Goal: Task Accomplishment & Management: Complete application form

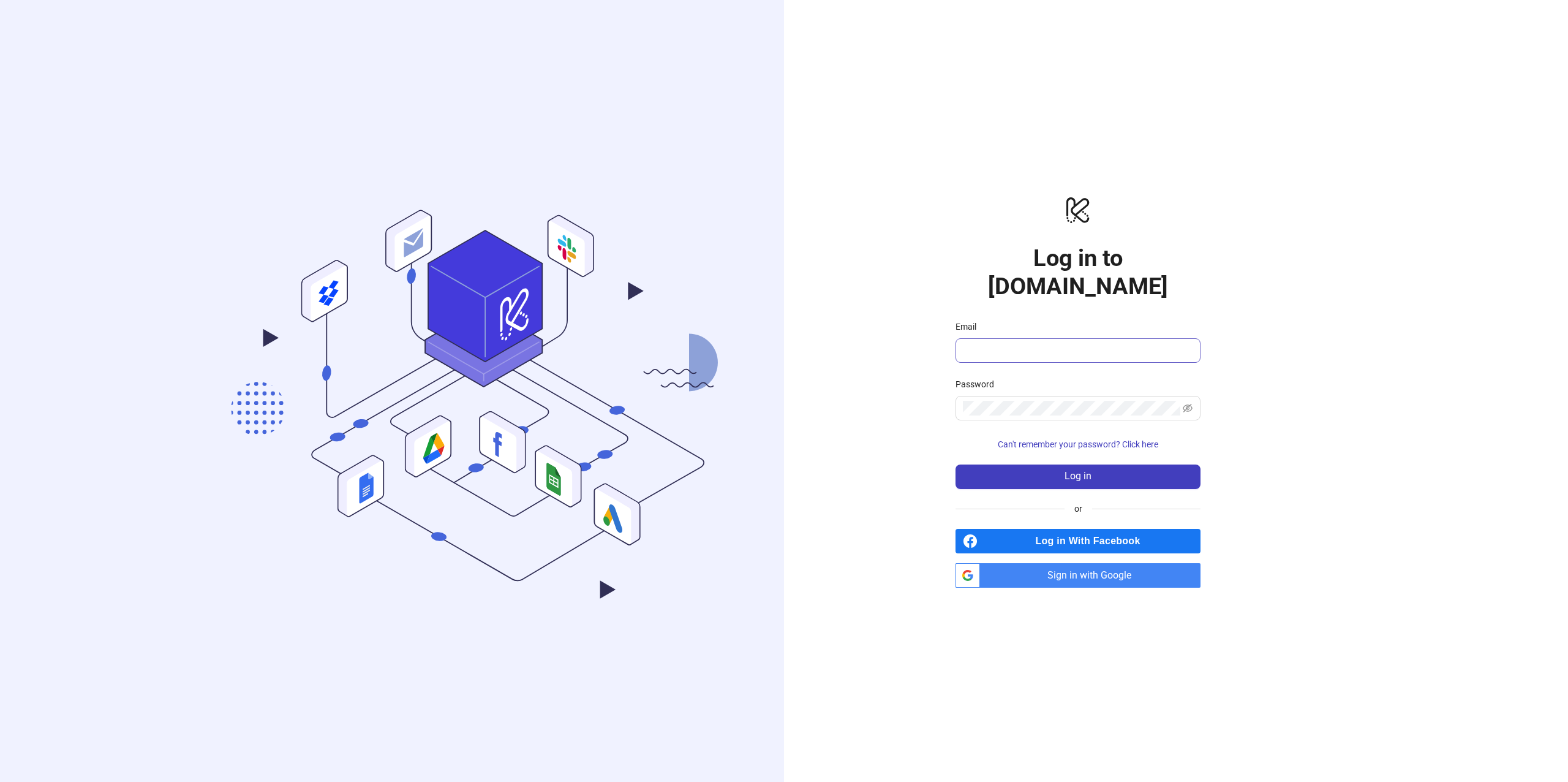
click at [1072, 343] on input "Email" at bounding box center [1077, 351] width 228 height 15
type input "**********"
click at [1074, 471] on span "Log in" at bounding box center [1077, 476] width 27 height 11
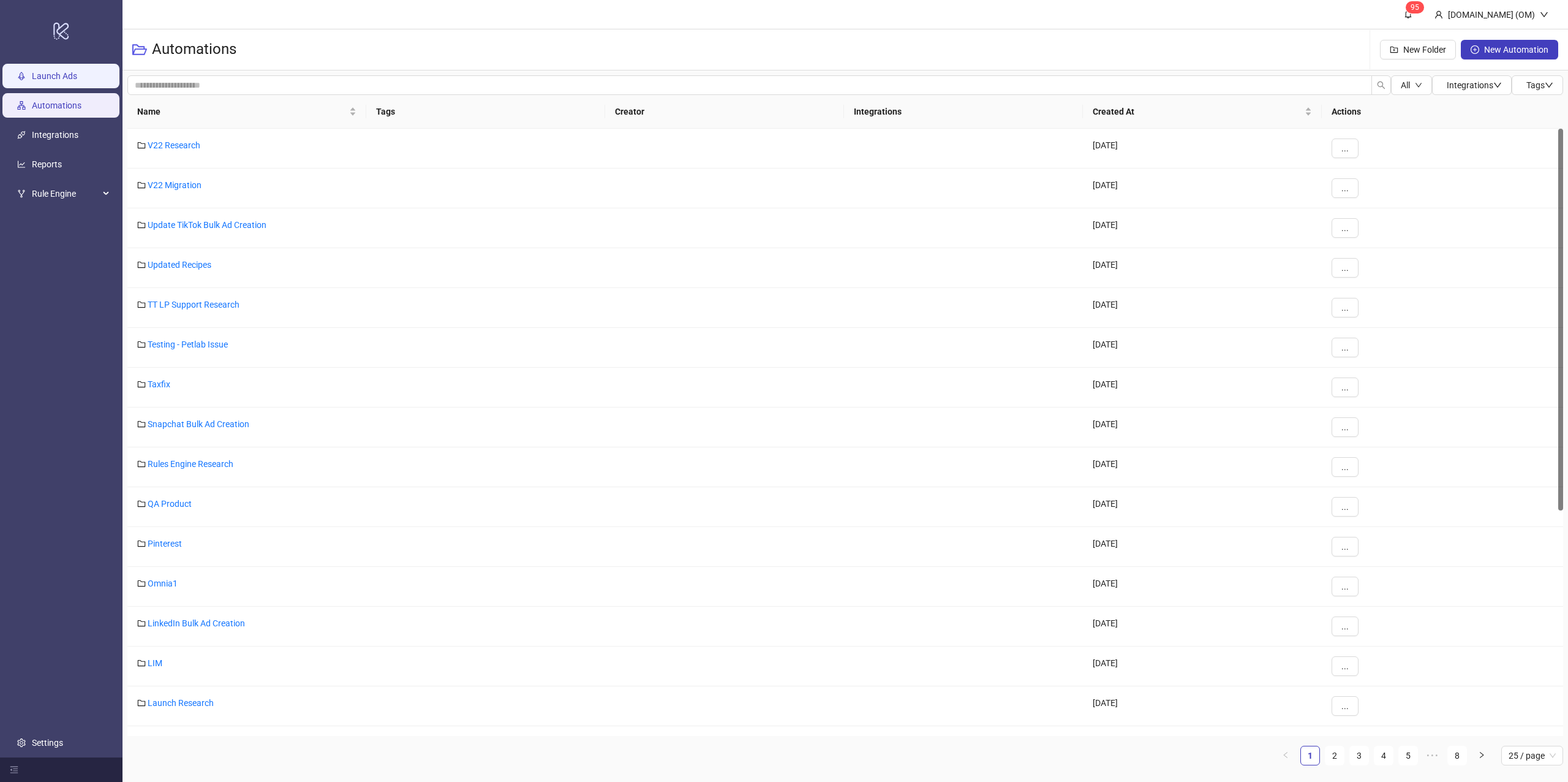
click at [66, 81] on link "Launch Ads" at bounding box center [55, 76] width 46 height 10
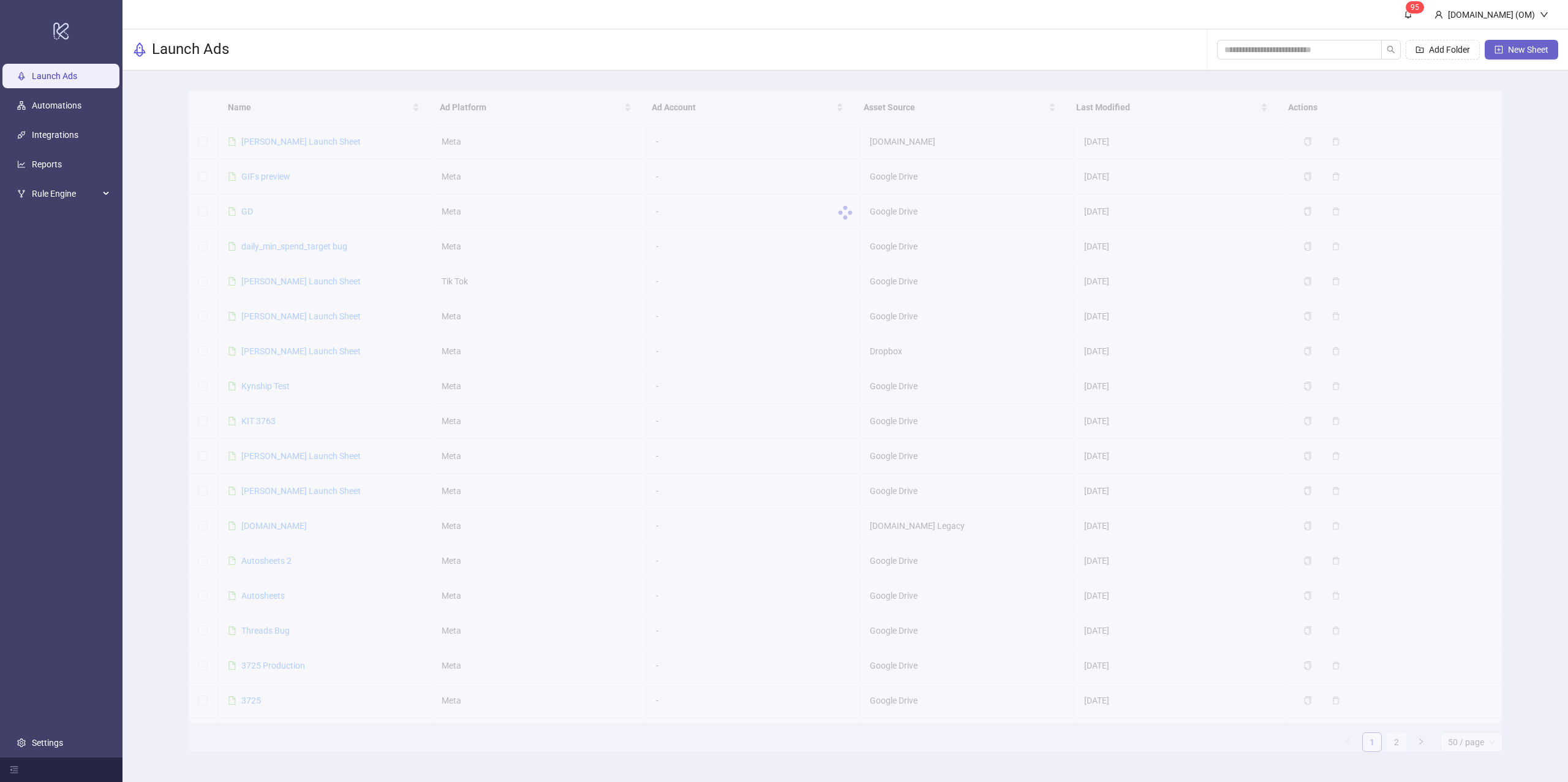
click at [1508, 46] on span "New Sheet" at bounding box center [1528, 50] width 40 height 10
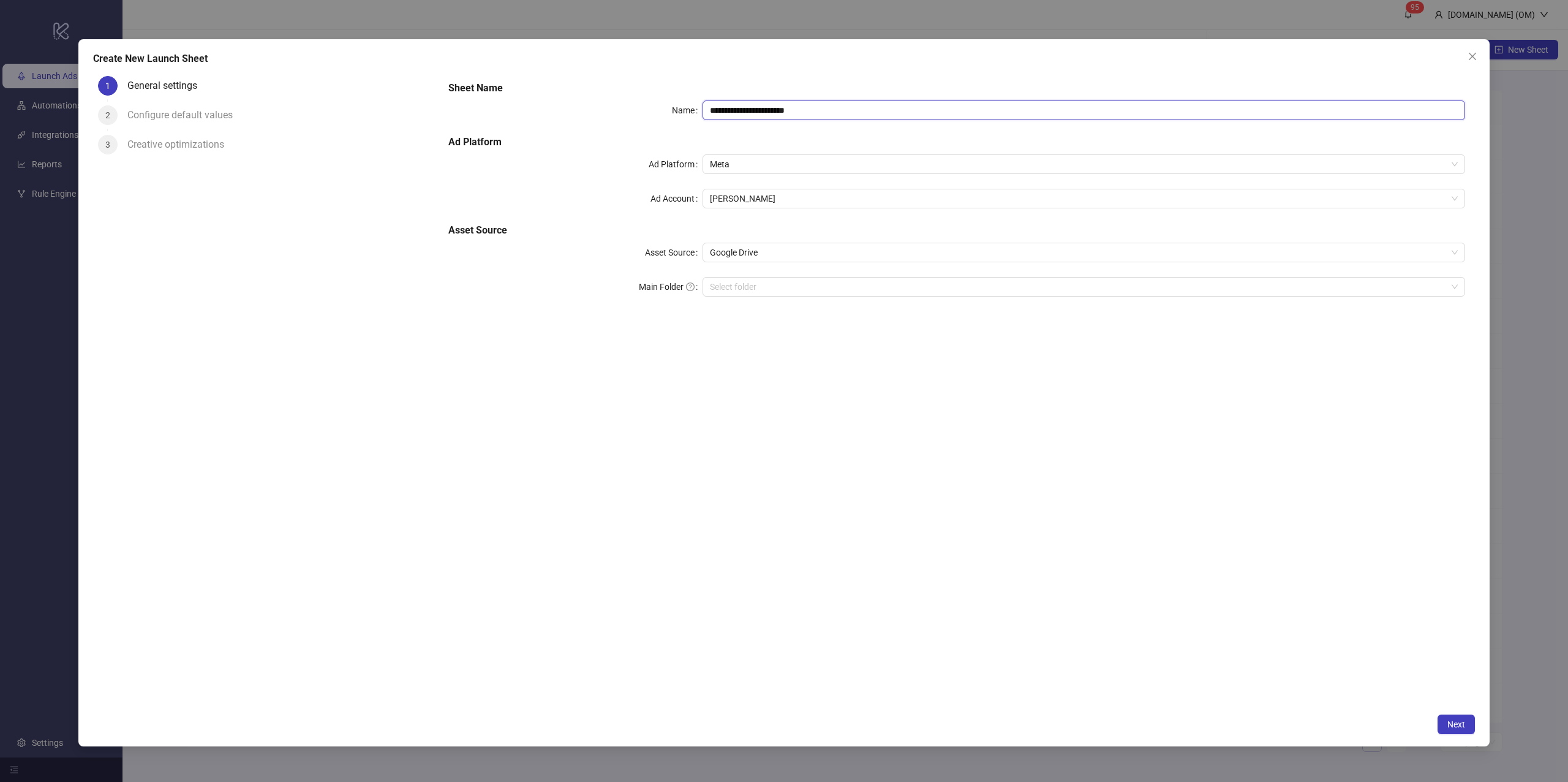
click at [793, 110] on input "**********" at bounding box center [1084, 110] width 763 height 20
click at [888, 674] on div "Sheet Name Name ** Ad Platform Ad Platform Meta Ad Account Omar Masoud Asset So…" at bounding box center [956, 389] width 1036 height 636
click at [782, 115] on input "**" at bounding box center [1084, 110] width 763 height 20
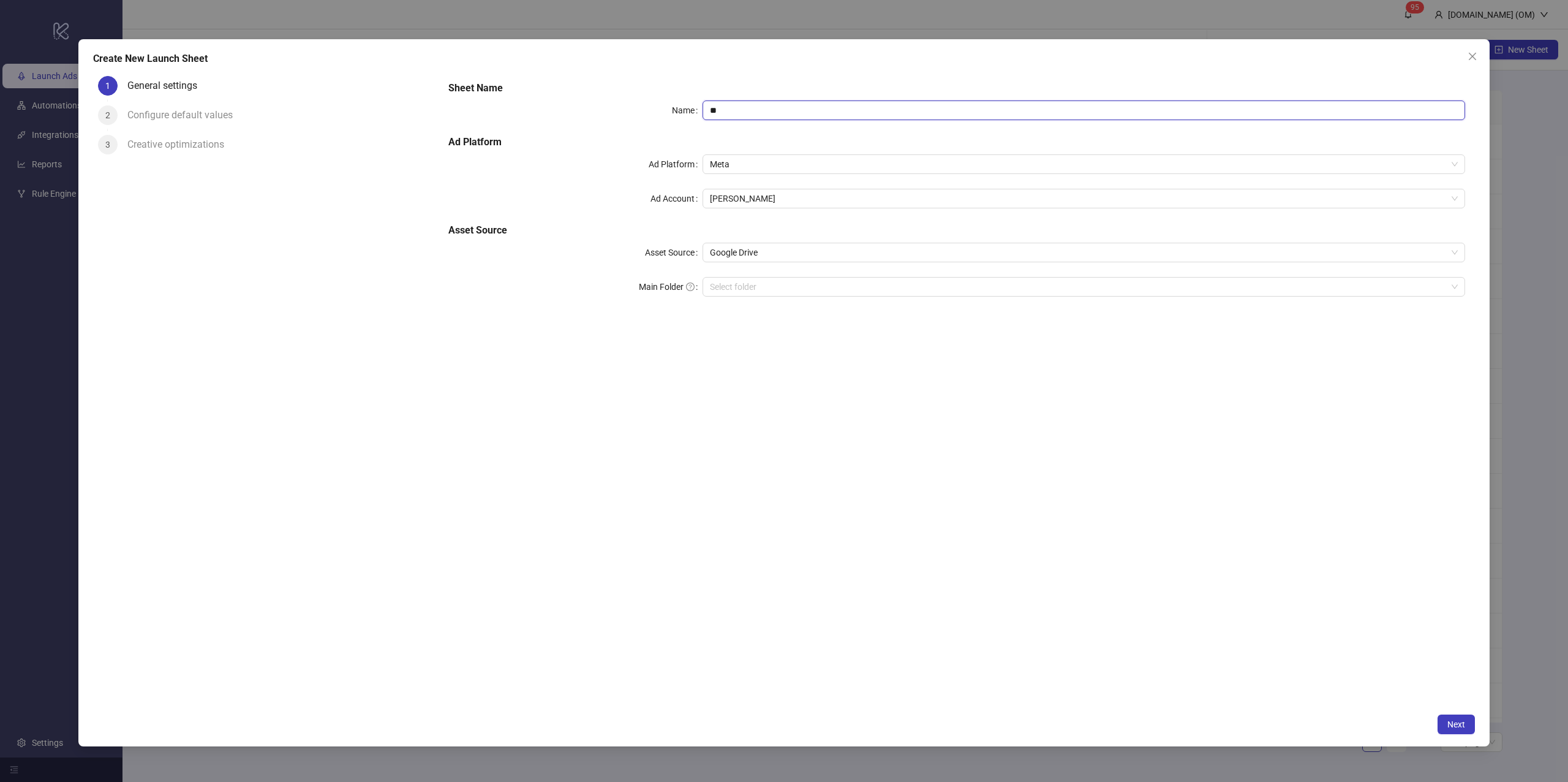
click at [782, 115] on input "**" at bounding box center [1084, 110] width 763 height 20
type input "**"
click at [731, 486] on div "Sheet Name Name ** Ad Platform Ad Platform Meta Ad Account Omar Masoud Asset So…" at bounding box center [956, 389] width 1036 height 636
click at [1453, 714] on button "Next" at bounding box center [1456, 724] width 37 height 20
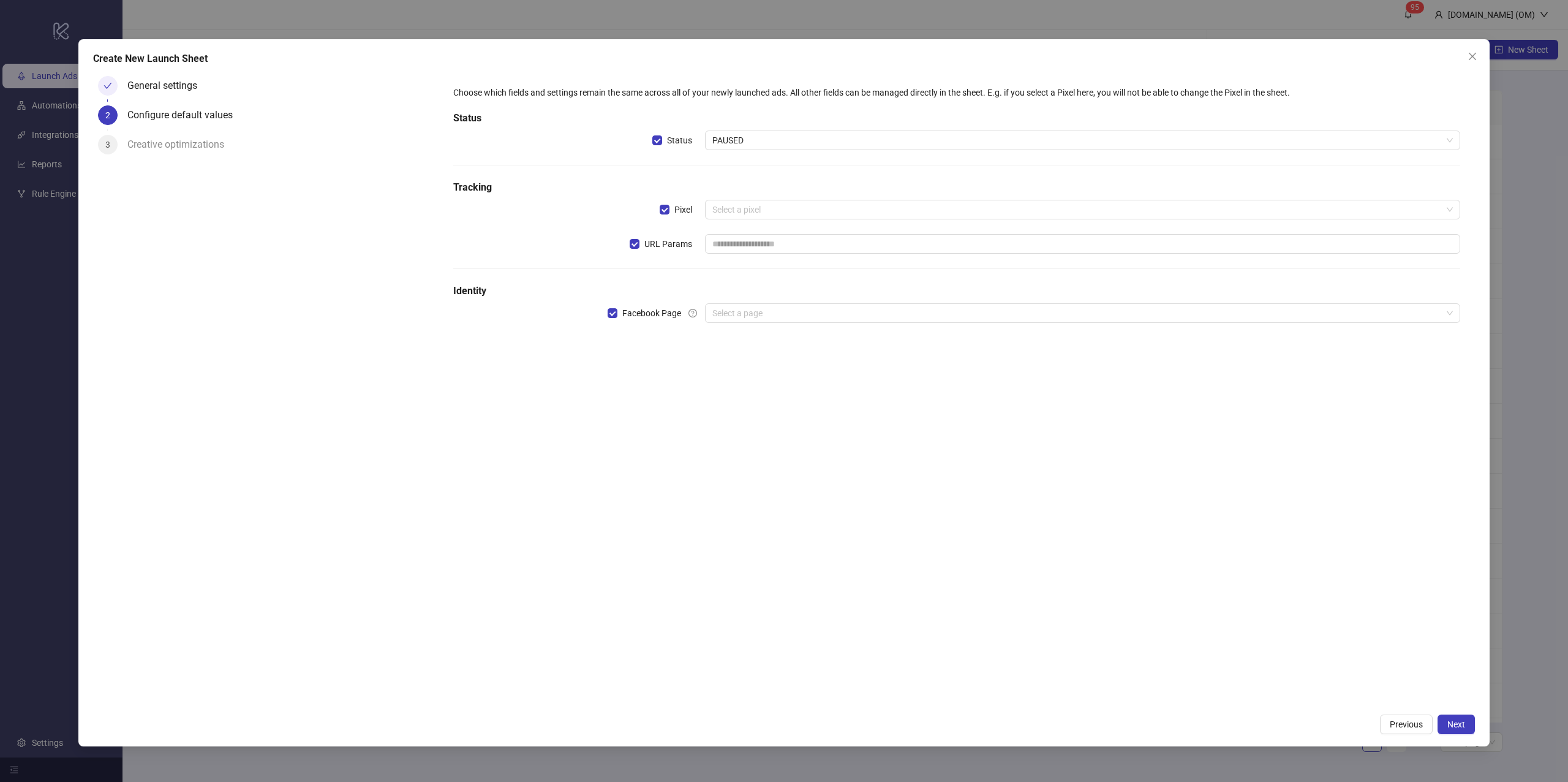
click at [660, 304] on label "Facebook Page" at bounding box center [657, 313] width 98 height 20
click at [661, 239] on span "URL Params" at bounding box center [668, 244] width 57 height 14
click at [681, 210] on span "Pixel" at bounding box center [683, 209] width 27 height 14
click at [687, 145] on span "Status" at bounding box center [679, 140] width 35 height 14
click at [1452, 729] on button "Next" at bounding box center [1456, 724] width 37 height 20
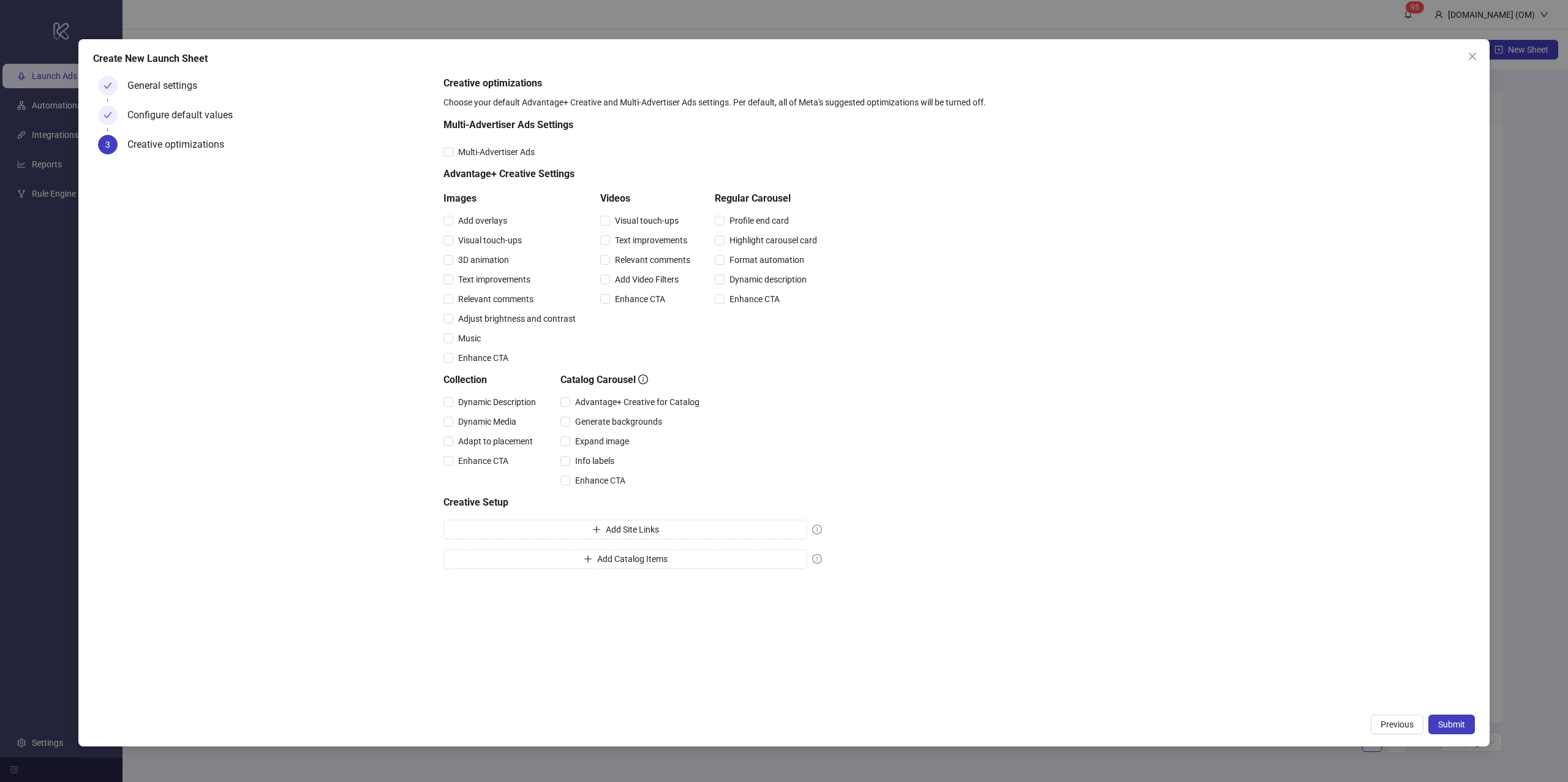
click at [1452, 729] on button "Submit" at bounding box center [1451, 724] width 46 height 20
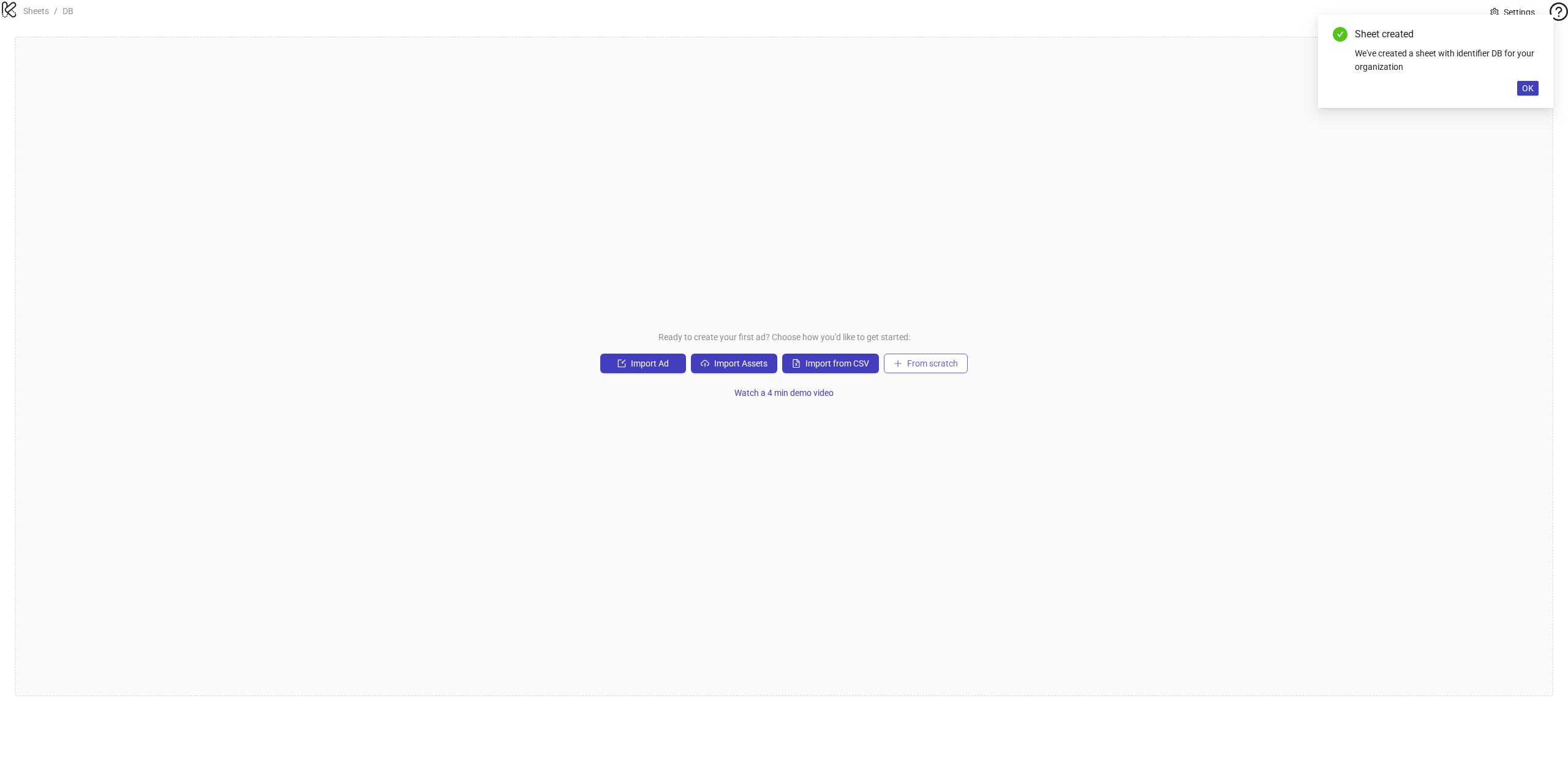
click at [915, 368] on span "From scratch" at bounding box center [933, 363] width 51 height 10
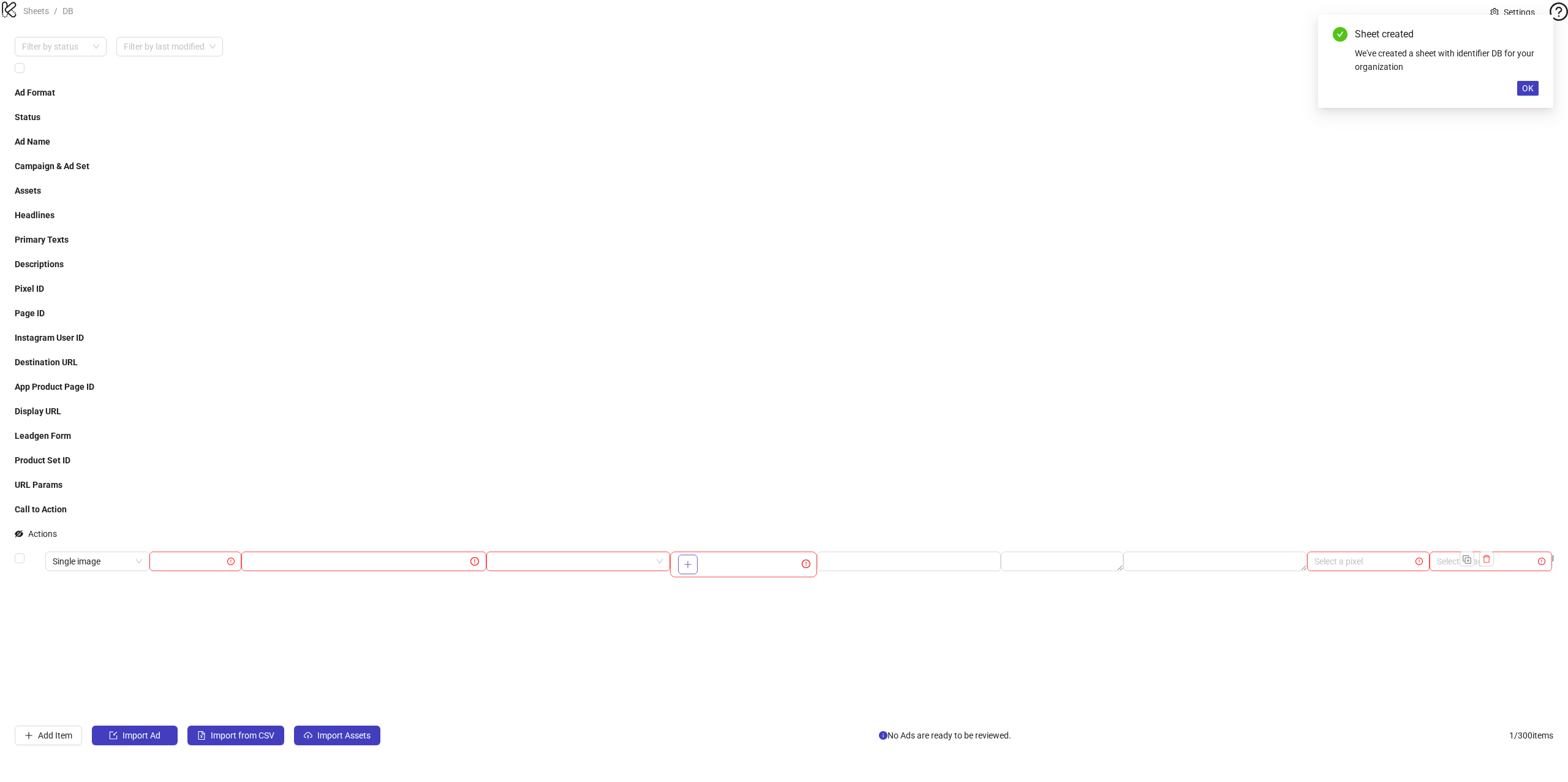
click at [686, 555] on button "button" at bounding box center [688, 564] width 20 height 20
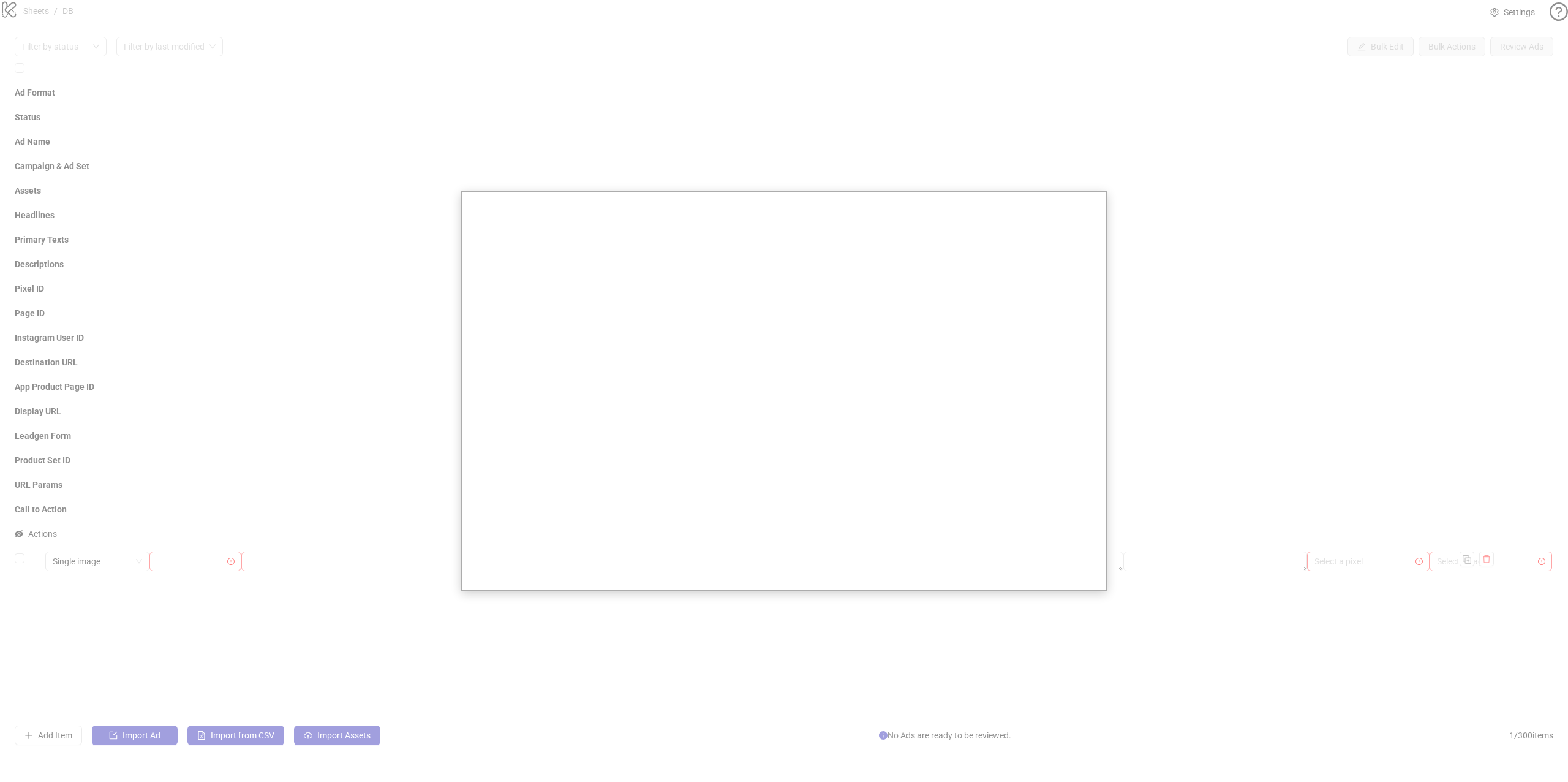
click at [273, 59] on div at bounding box center [784, 391] width 1568 height 782
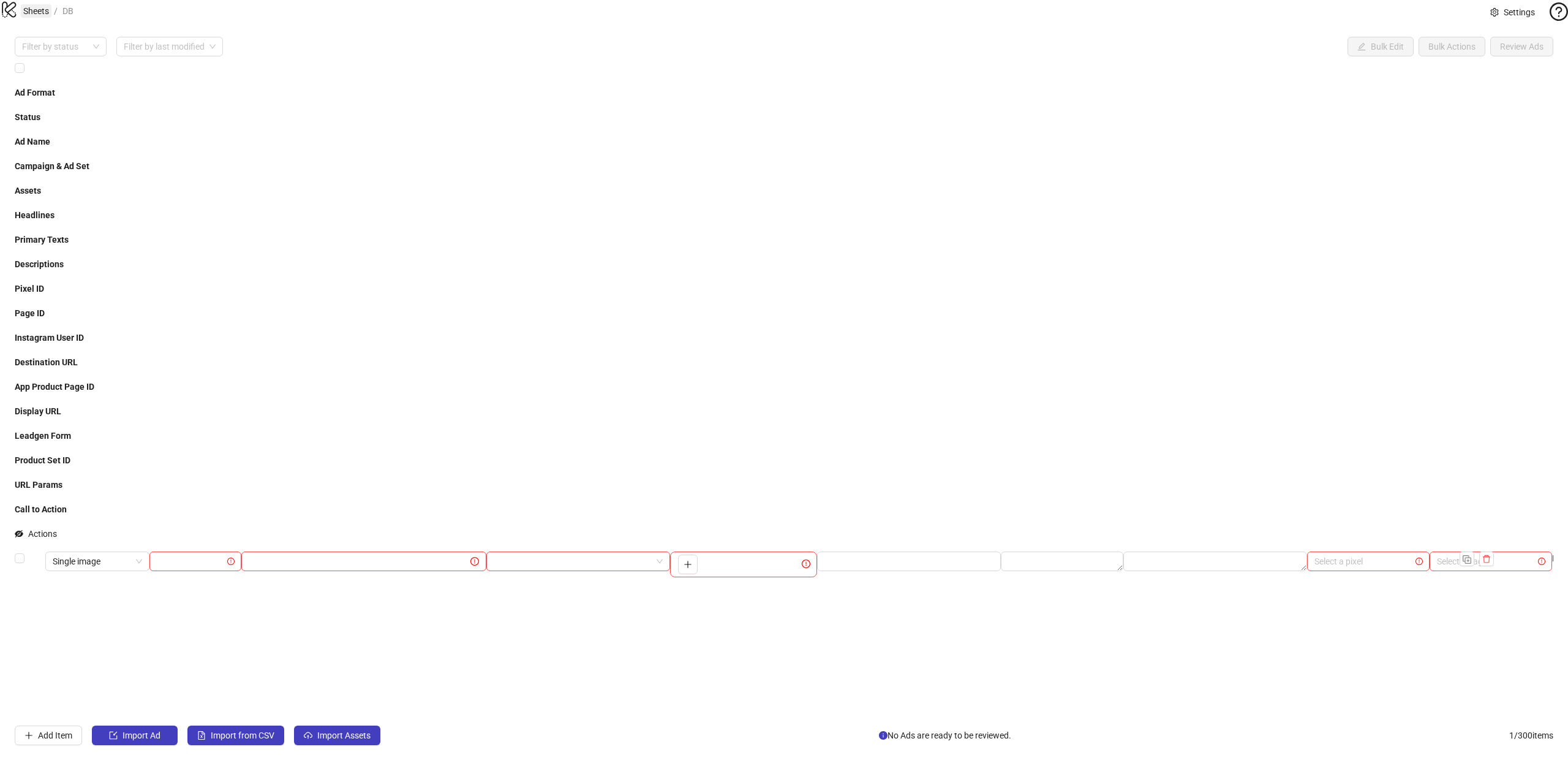
click at [51, 17] on link "Sheets" at bounding box center [36, 11] width 31 height 14
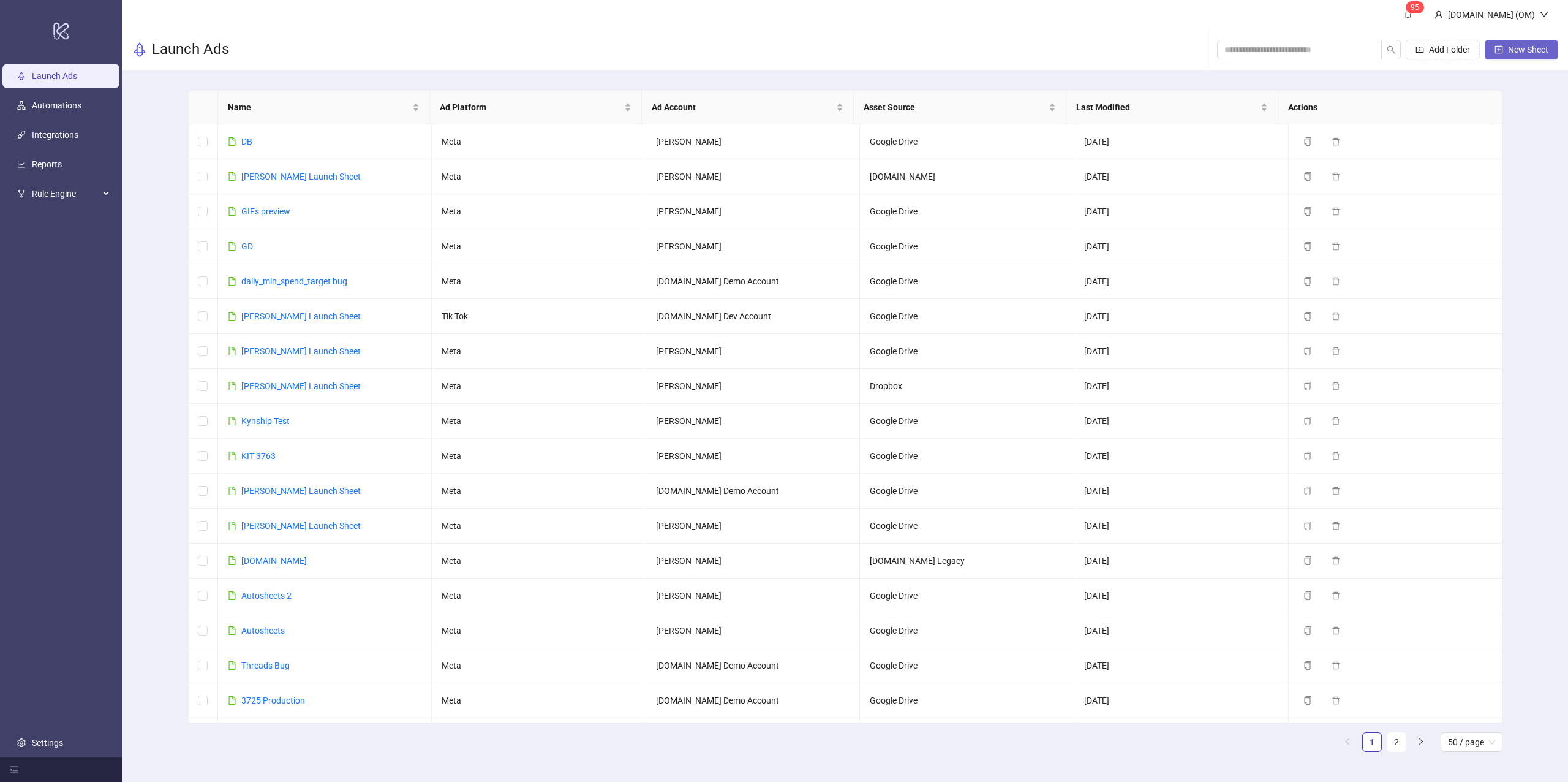
click at [1495, 50] on icon "plus-square" at bounding box center [1498, 50] width 8 height 8
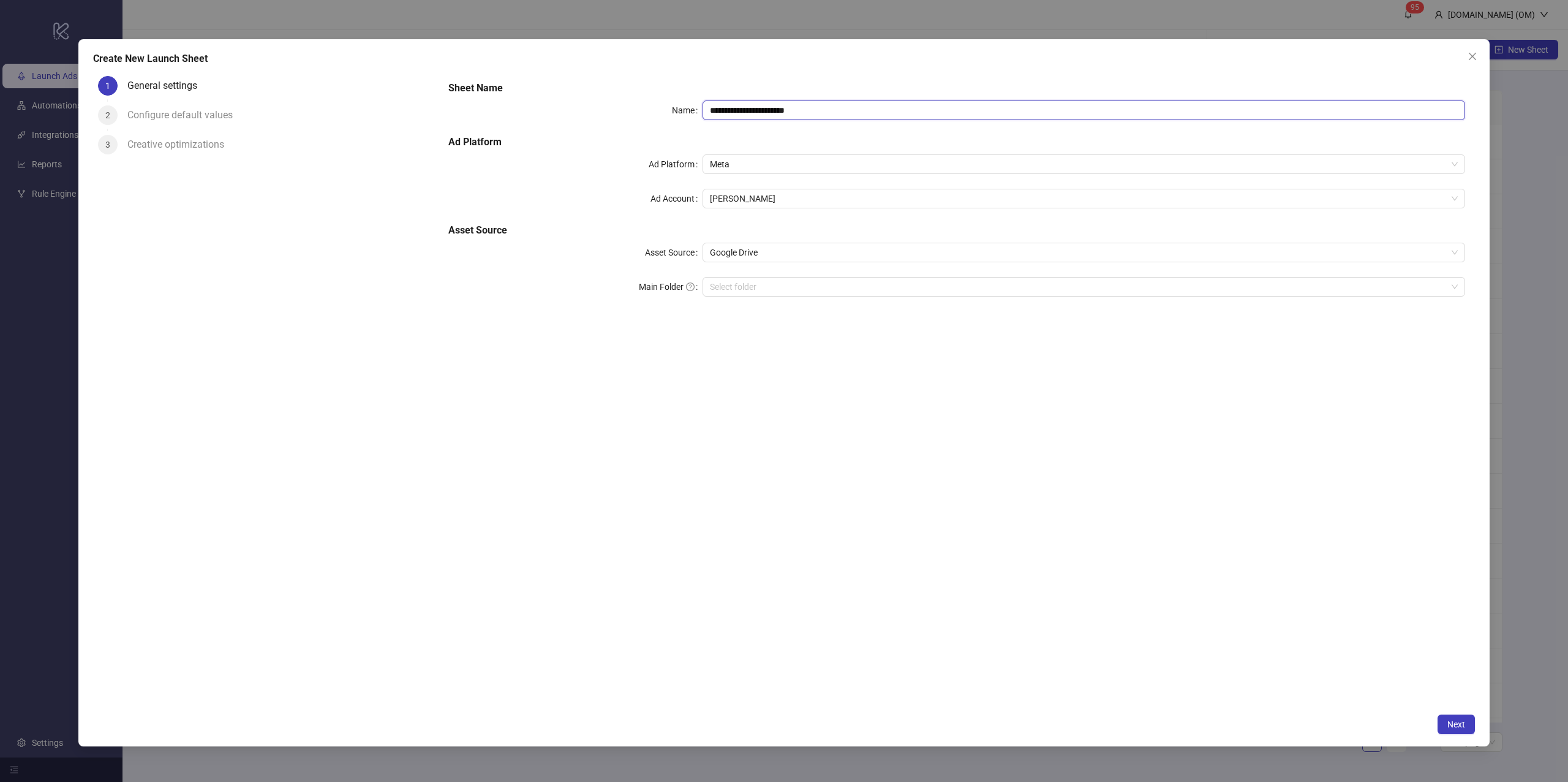
click at [920, 107] on input "**********" at bounding box center [1084, 110] width 763 height 20
click at [786, 245] on span "Google Drive" at bounding box center [1084, 252] width 748 height 18
type input "***"
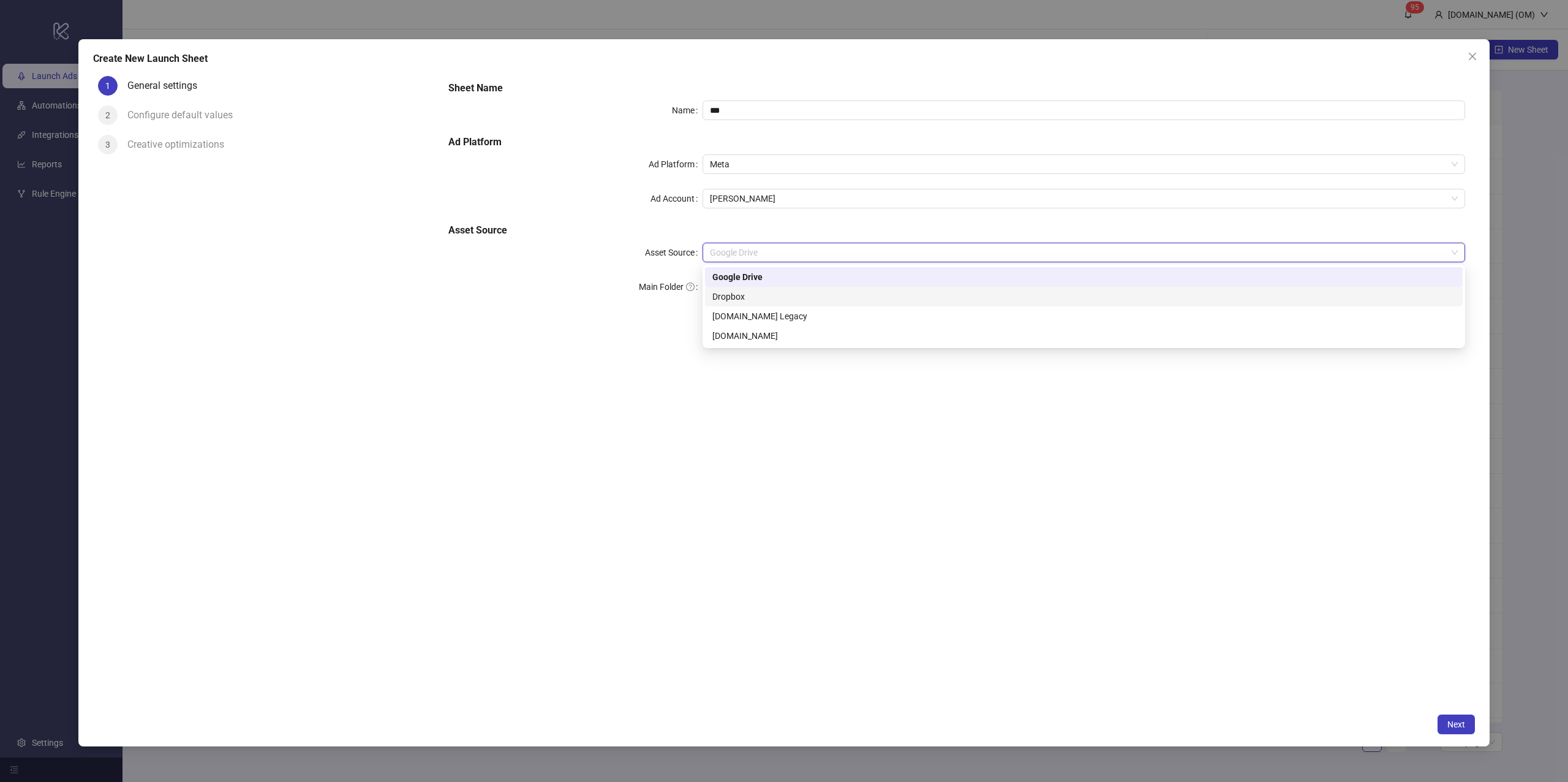
click at [753, 300] on div "Dropbox" at bounding box center [1084, 297] width 743 height 14
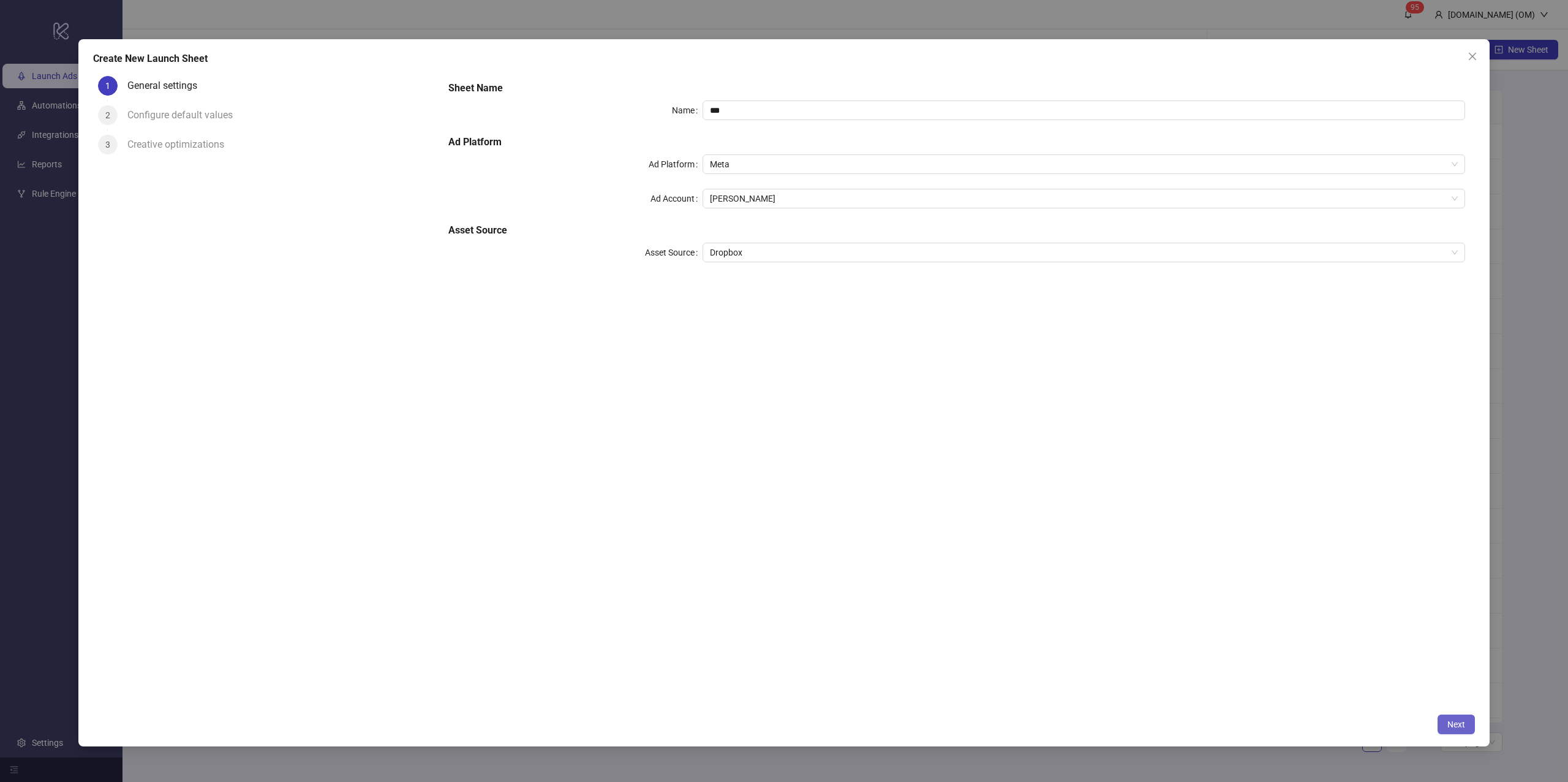
click at [1444, 716] on div "Create New Launch Sheet 1 General settings 2 Configure default values 3 Creativ…" at bounding box center [784, 392] width 1411 height 707
click at [1442, 718] on button "Next" at bounding box center [1456, 724] width 37 height 20
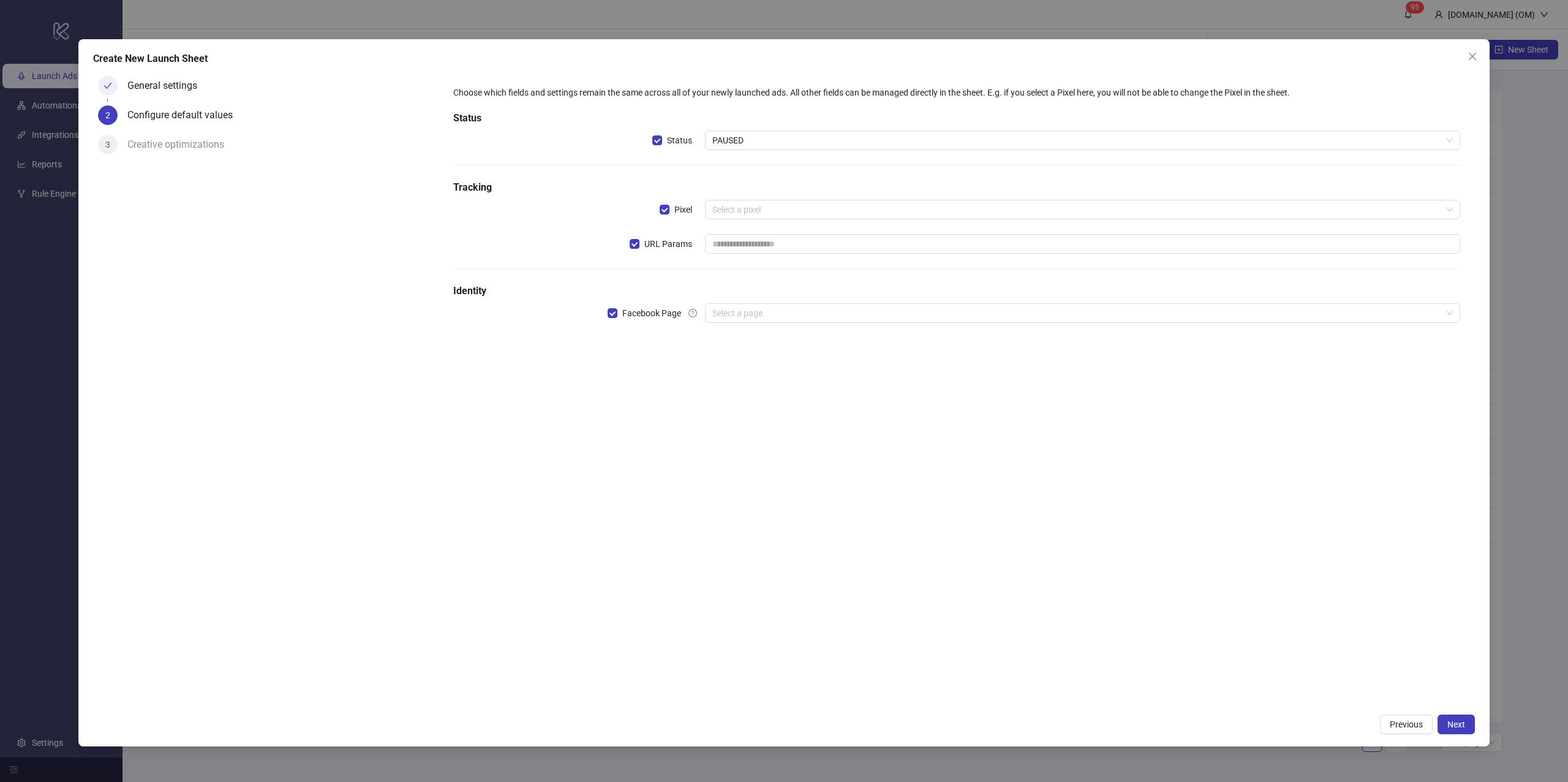
click at [637, 305] on label "Facebook Page" at bounding box center [657, 313] width 98 height 20
click at [659, 239] on span "URL Params" at bounding box center [668, 244] width 57 height 14
click at [680, 206] on span "Pixel" at bounding box center [683, 209] width 27 height 14
click at [682, 134] on span "Status" at bounding box center [679, 140] width 35 height 14
click at [1440, 724] on button "Next" at bounding box center [1456, 724] width 37 height 20
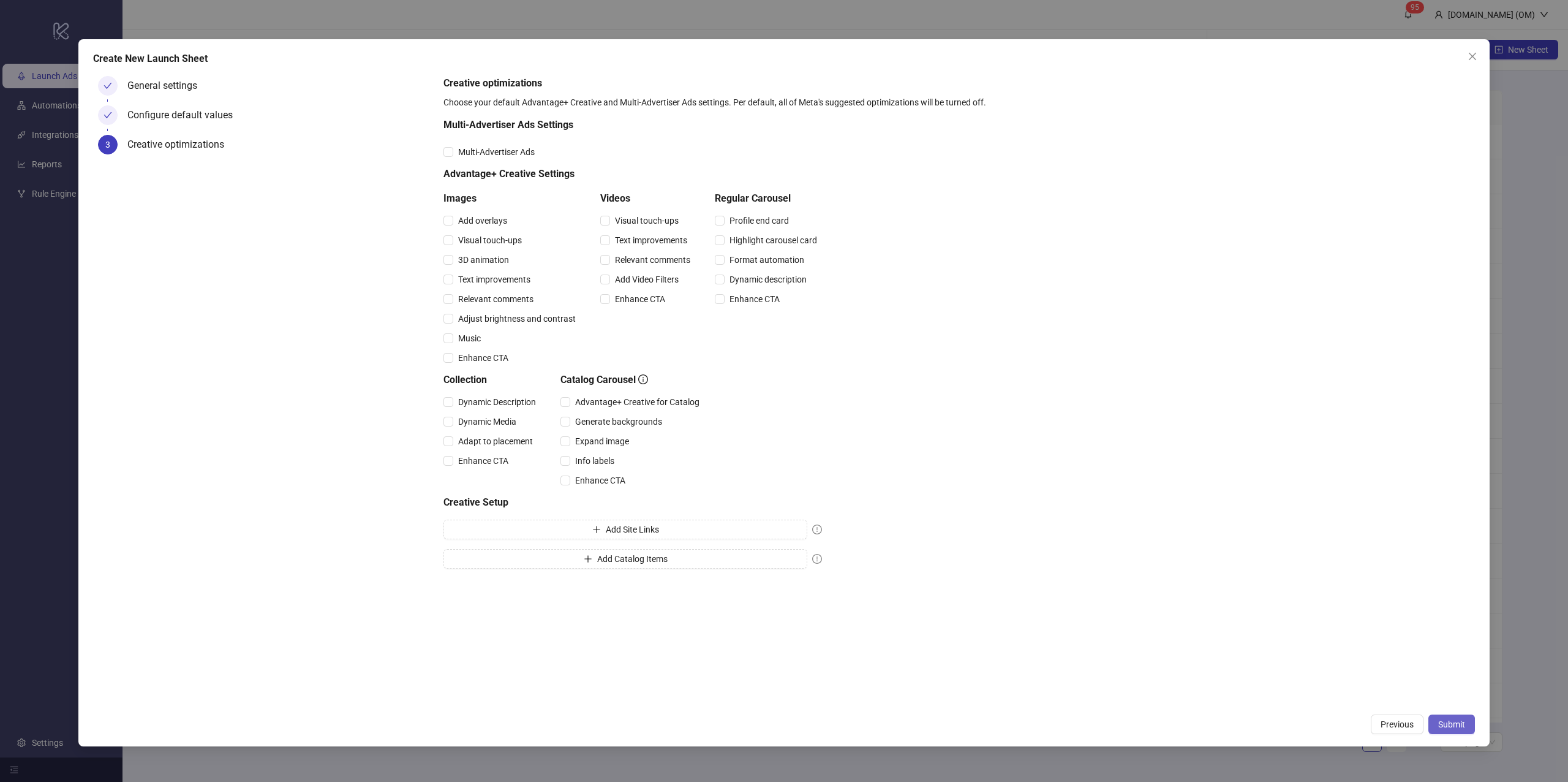
click at [1438, 724] on span "Submit" at bounding box center [1451, 724] width 27 height 10
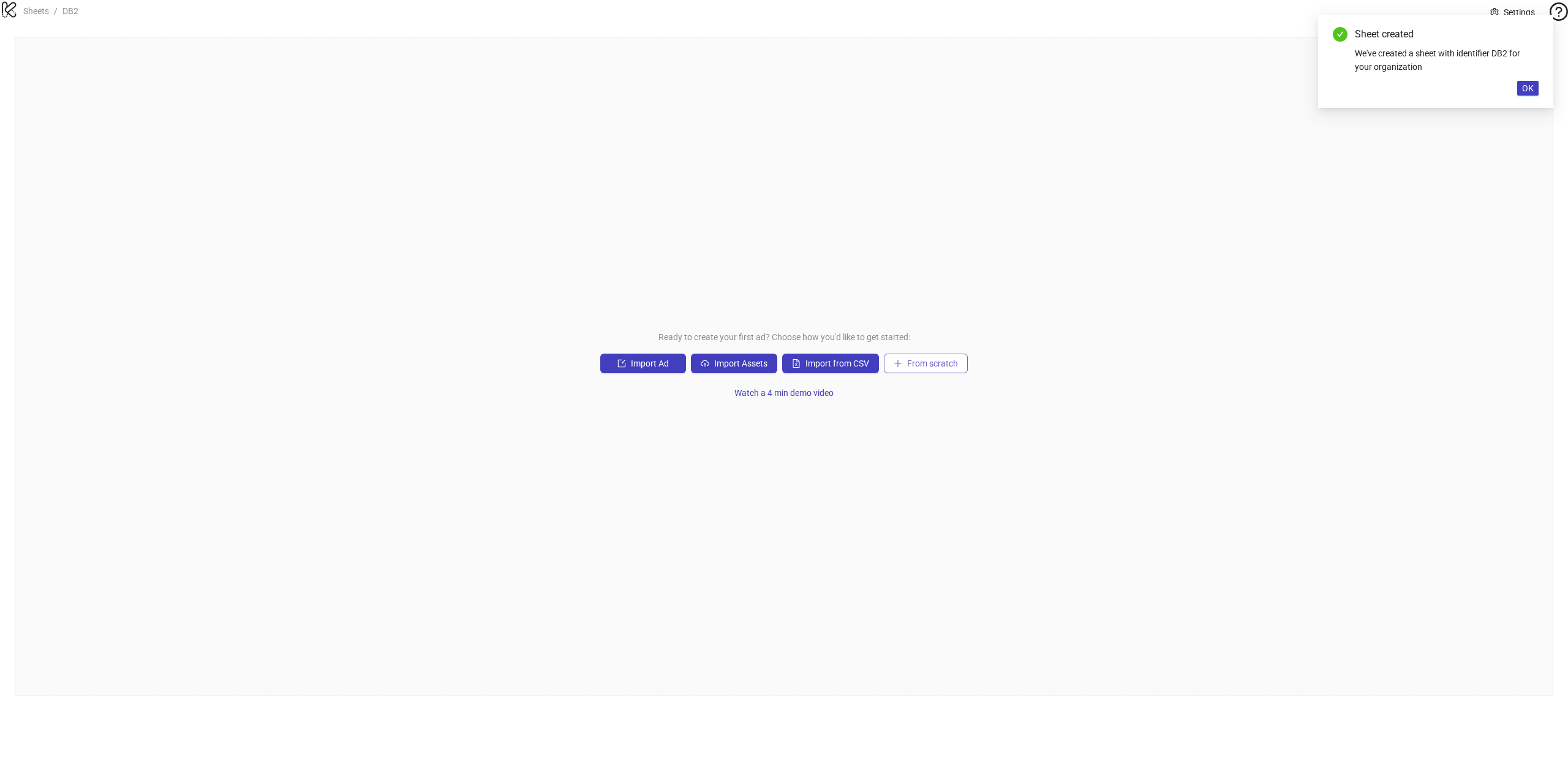
click at [948, 368] on span "From scratch" at bounding box center [933, 363] width 51 height 10
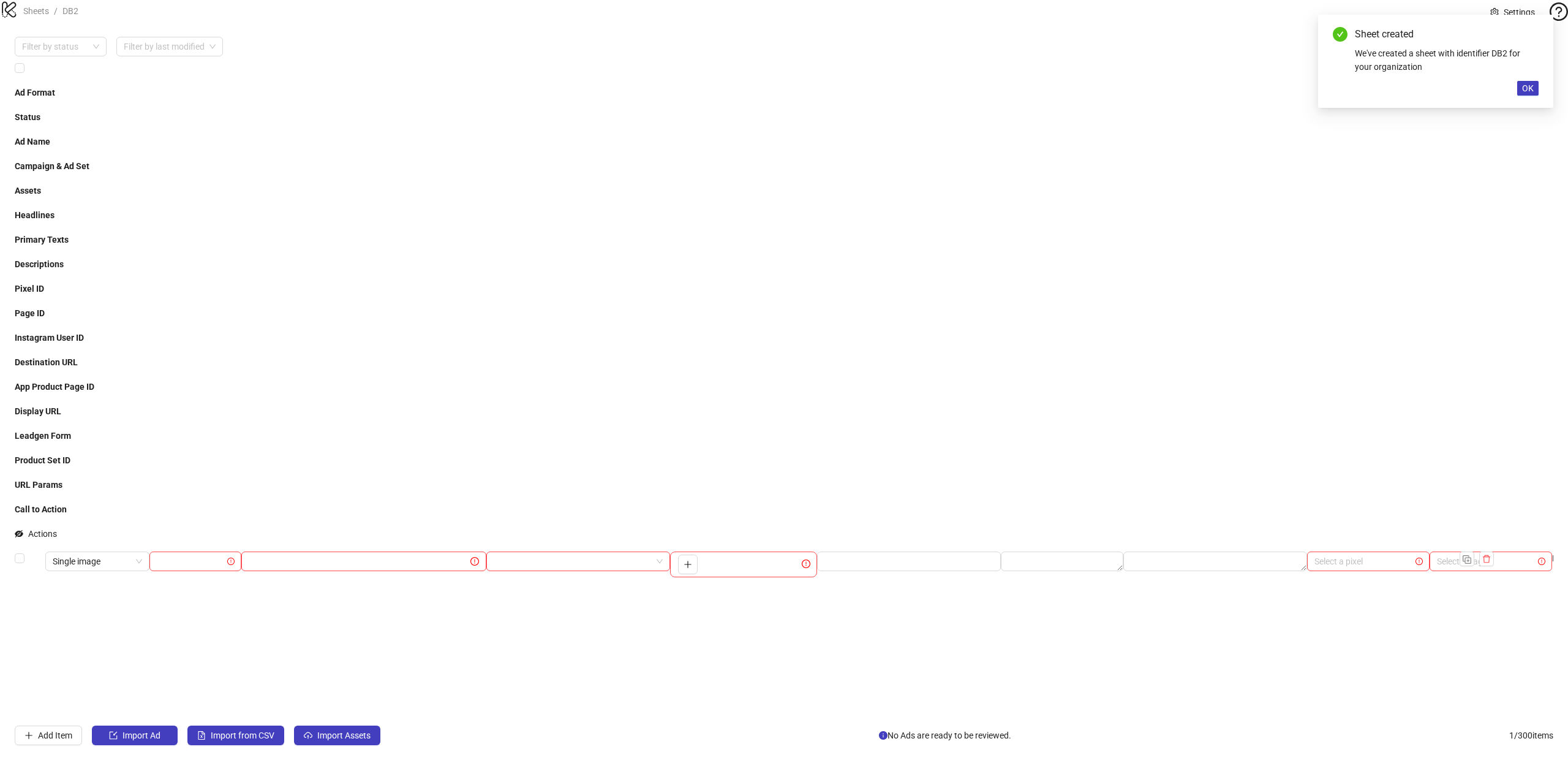
click at [723, 551] on div "To pick up a draggable item, press the space bar. While dragging, use the arrow…" at bounding box center [744, 564] width 147 height 25
click at [687, 555] on button "button" at bounding box center [688, 564] width 20 height 20
click at [689, 551] on div "To pick up a draggable item, press the space bar. While dragging, use the arrow…" at bounding box center [744, 564] width 147 height 25
click at [690, 560] on icon "plus" at bounding box center [687, 564] width 8 height 8
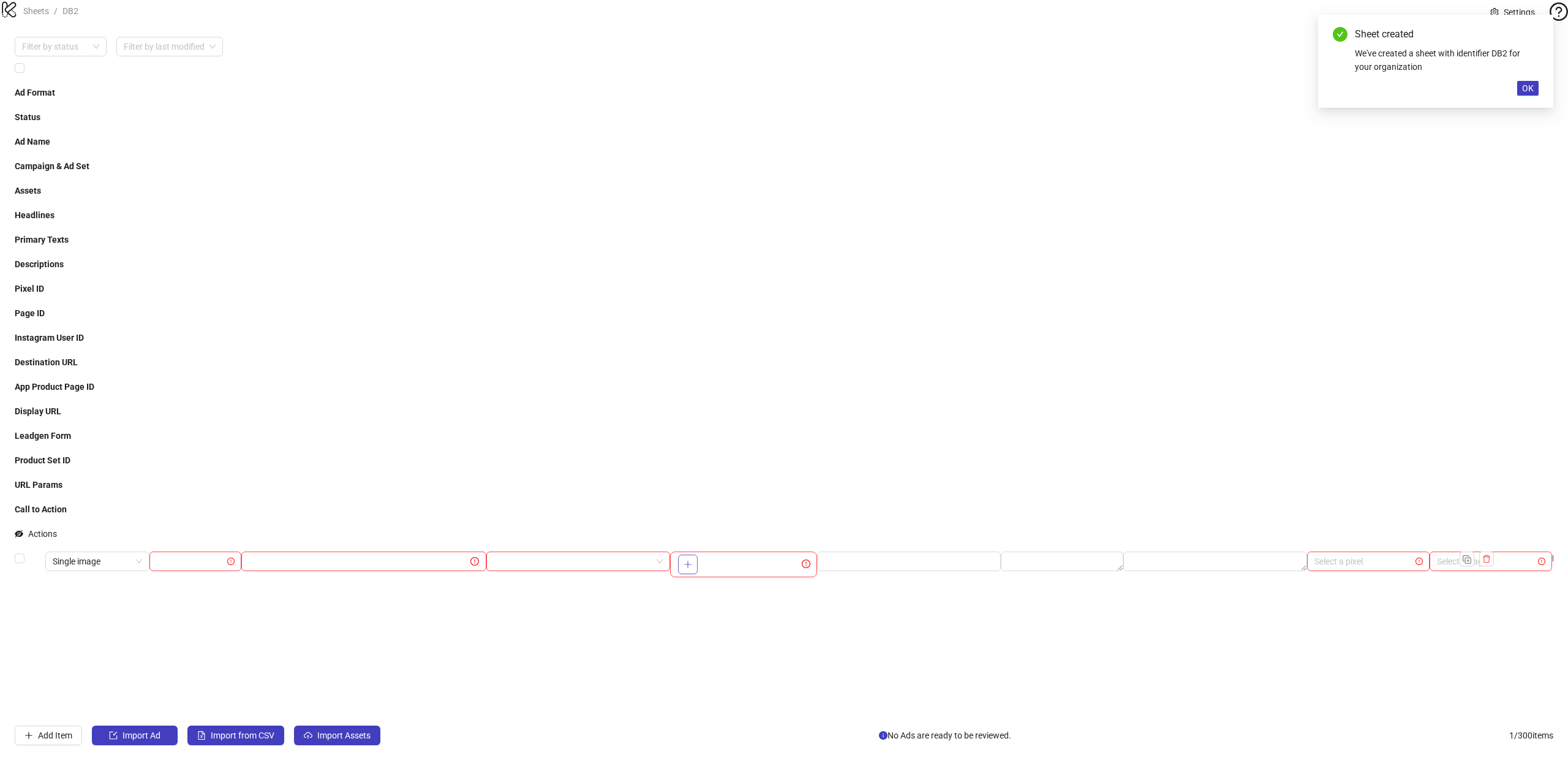
click at [690, 560] on icon "plus" at bounding box center [687, 564] width 8 height 8
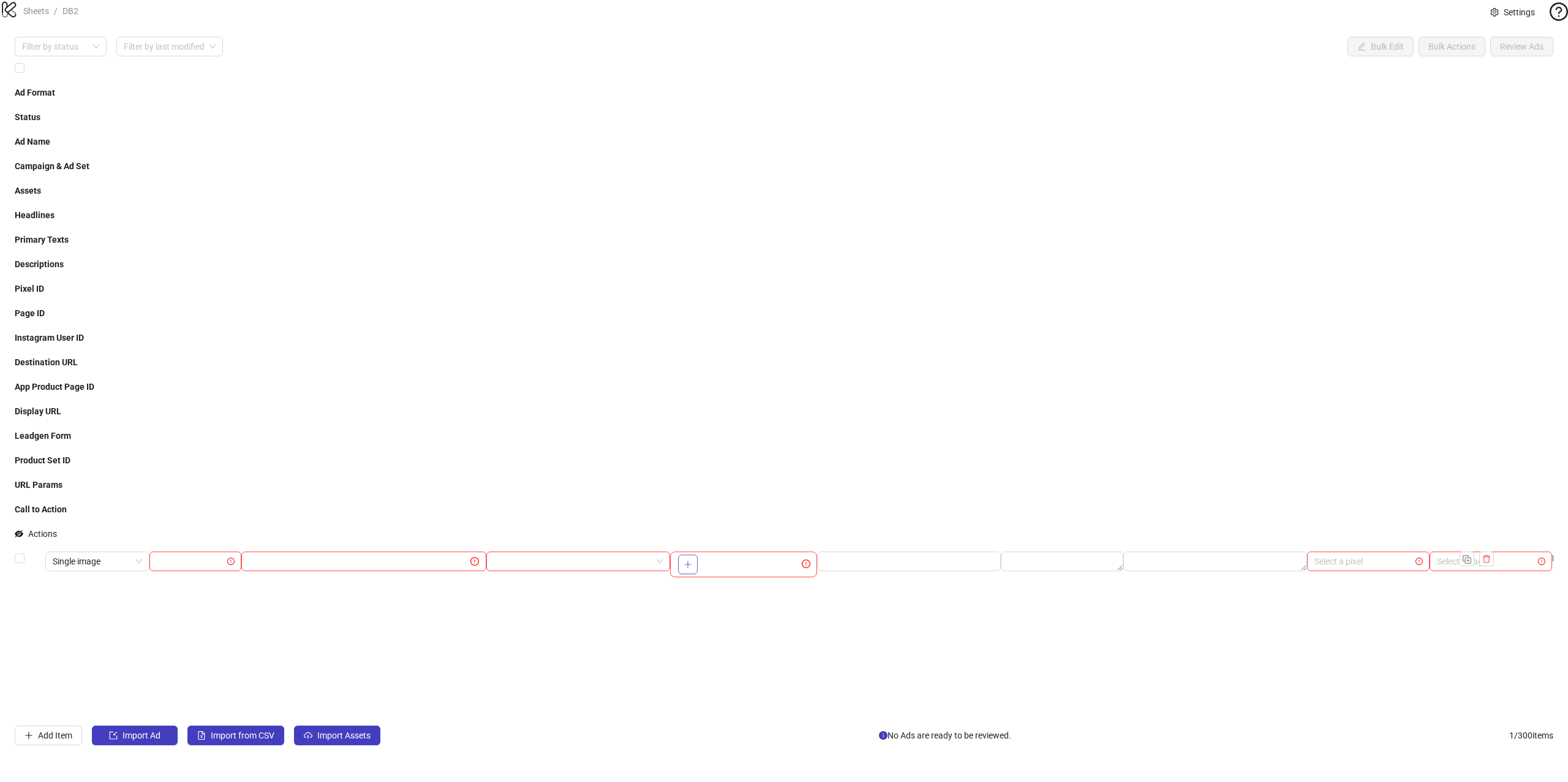
click at [690, 560] on icon "plus" at bounding box center [687, 564] width 8 height 8
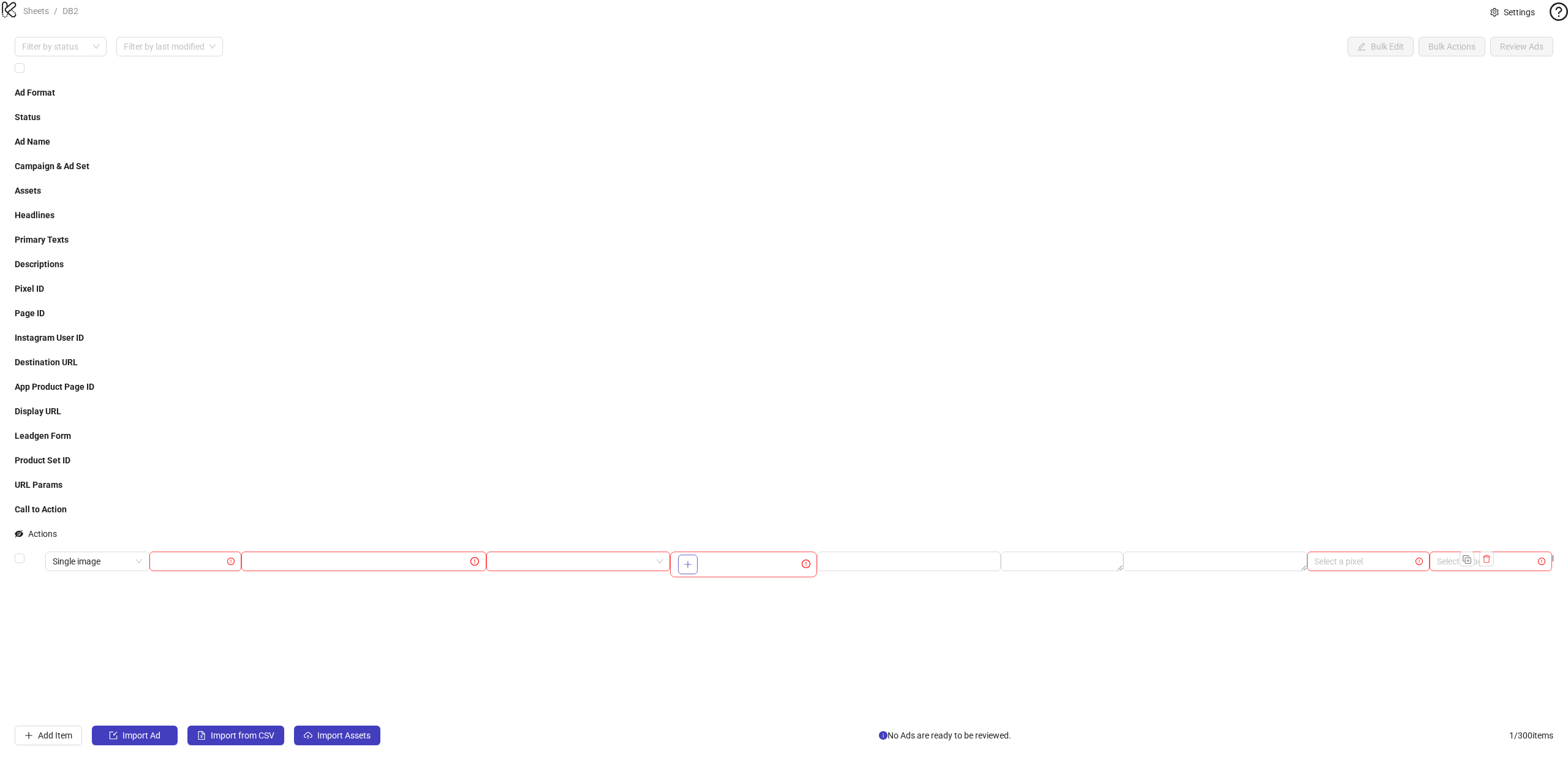
click at [690, 560] on icon "plus" at bounding box center [687, 564] width 8 height 8
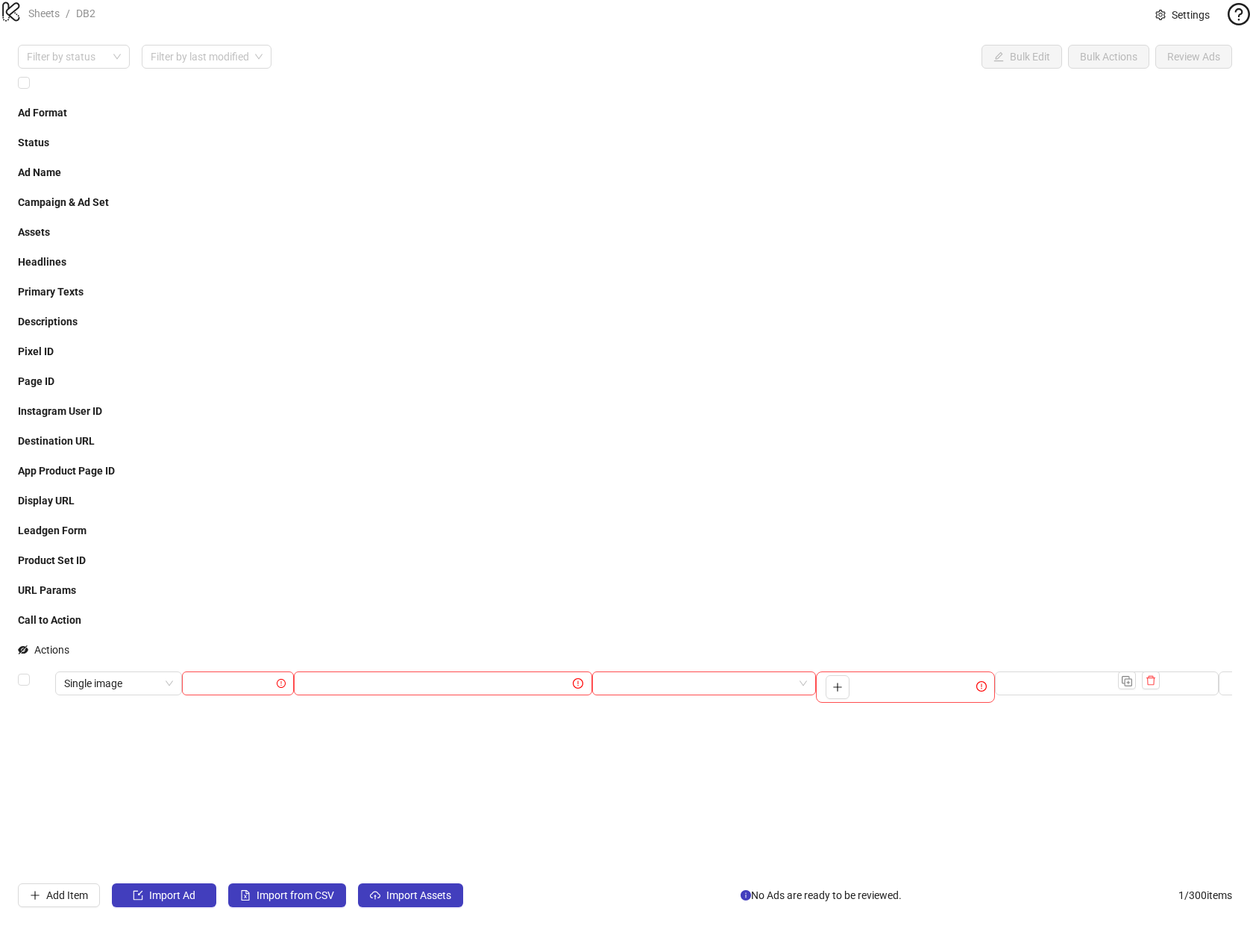
click at [861, 671] on div "To pick up a draggable item, press the space bar. While dragging, use the arrow…" at bounding box center [906, 686] width 179 height 31
click at [845, 675] on button "button" at bounding box center [838, 687] width 24 height 24
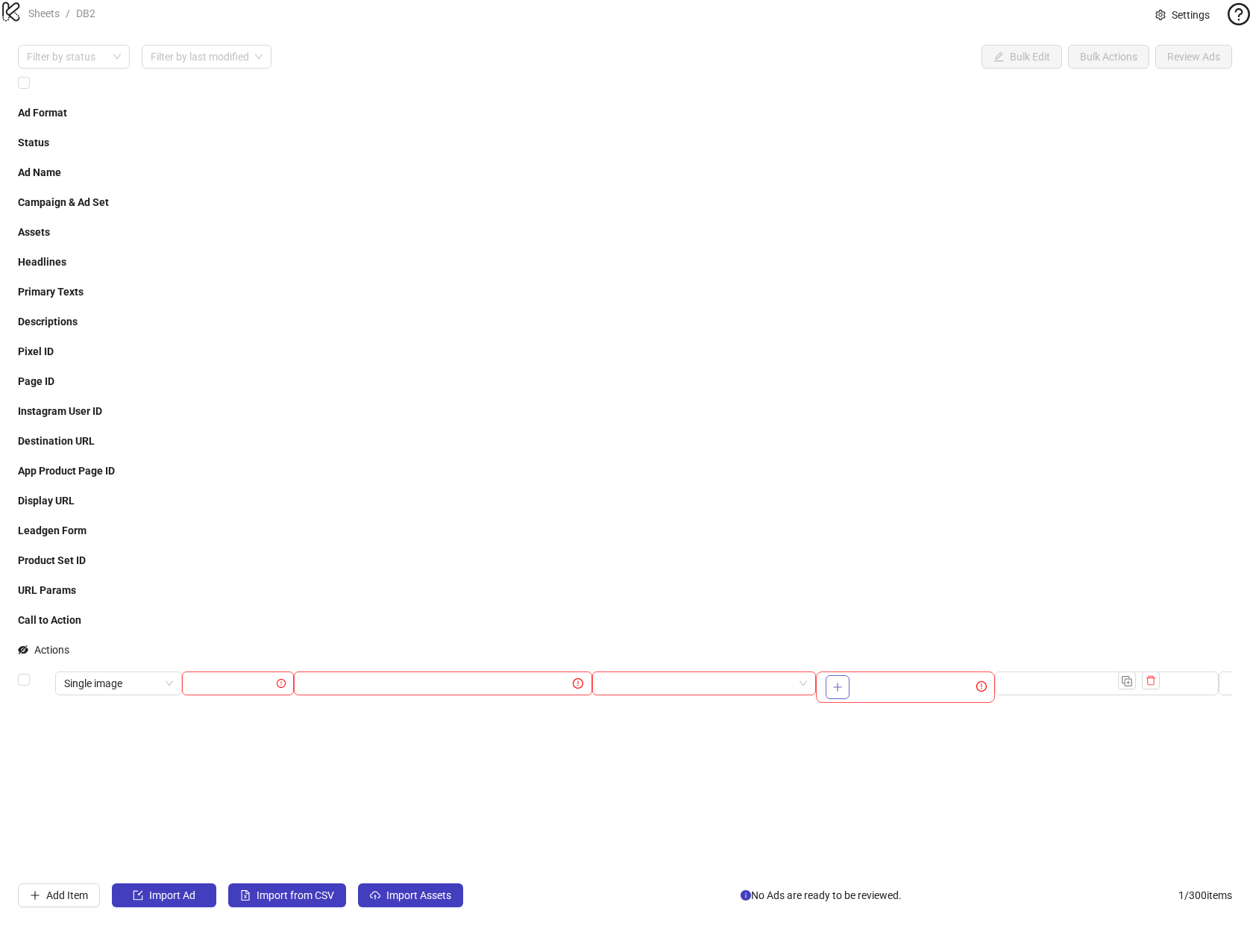
click at [845, 675] on button "button" at bounding box center [838, 687] width 24 height 24
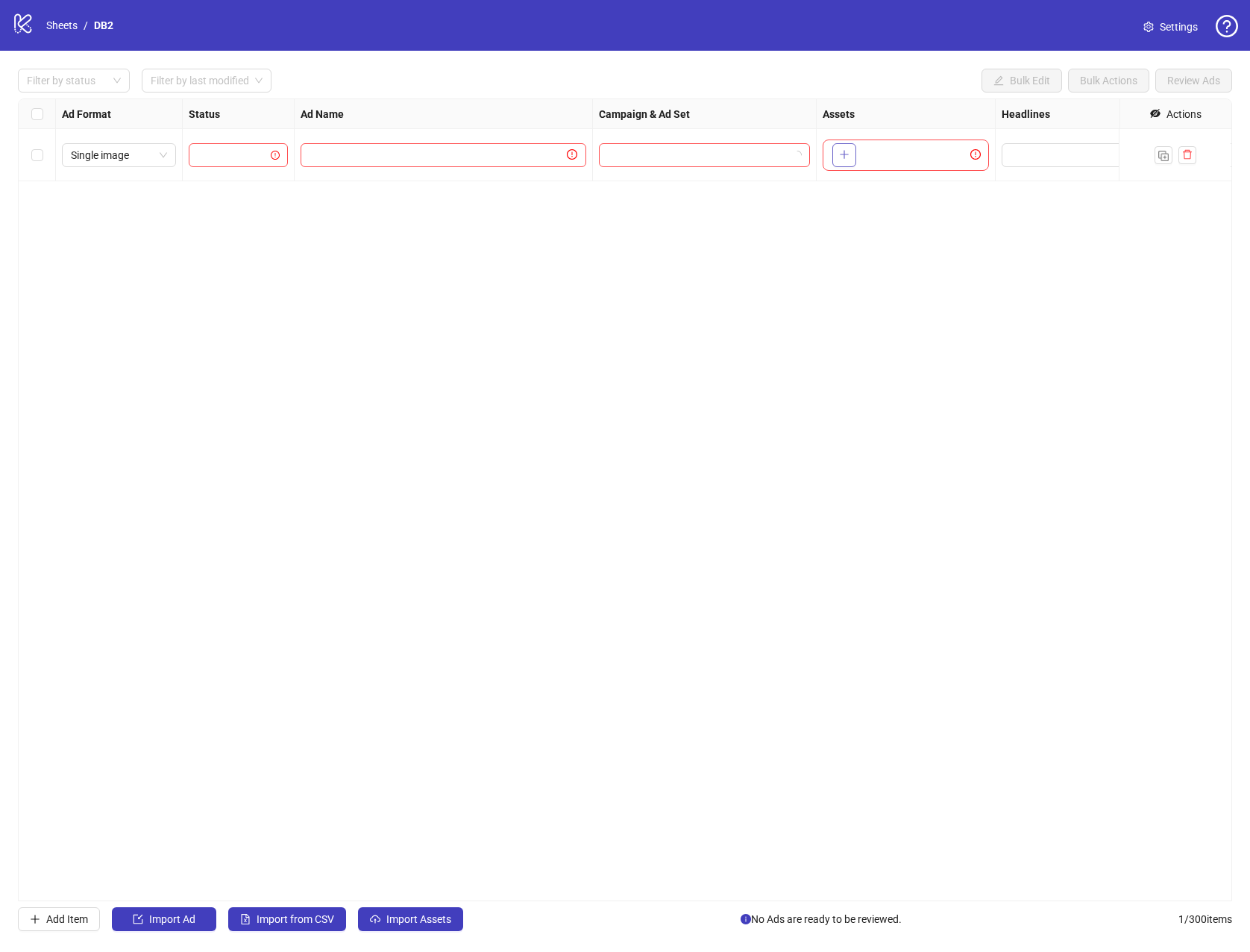
click at [849, 164] on button "button" at bounding box center [844, 155] width 24 height 24
click at [844, 154] on icon "plus" at bounding box center [844, 154] width 10 height 10
